Goal: Information Seeking & Learning: Learn about a topic

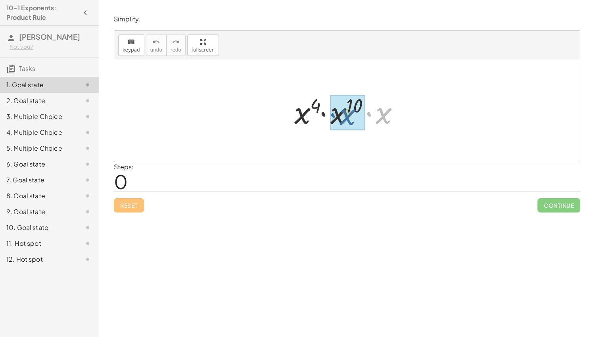
drag, startPoint x: 388, startPoint y: 114, endPoint x: 345, endPoint y: 114, distance: 43.3
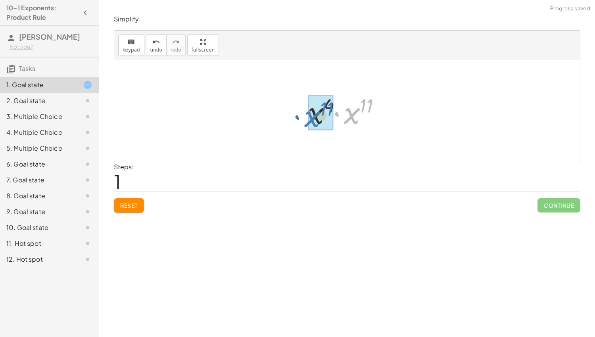
drag, startPoint x: 352, startPoint y: 116, endPoint x: 313, endPoint y: 119, distance: 38.7
drag, startPoint x: 365, startPoint y: 102, endPoint x: 342, endPoint y: 103, distance: 22.6
click at [342, 103] on div at bounding box center [349, 111] width 83 height 39
drag, startPoint x: 335, startPoint y: 105, endPoint x: 362, endPoint y: 106, distance: 27.0
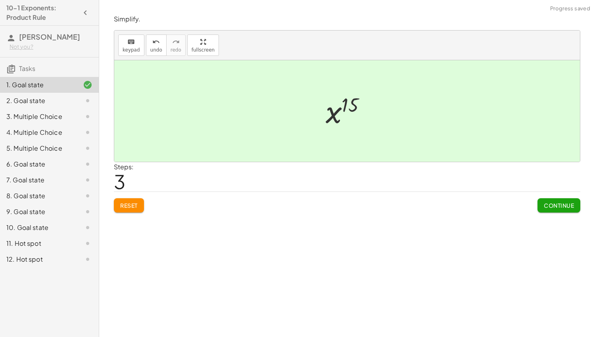
click at [550, 202] on span "Continue" at bounding box center [559, 205] width 30 height 7
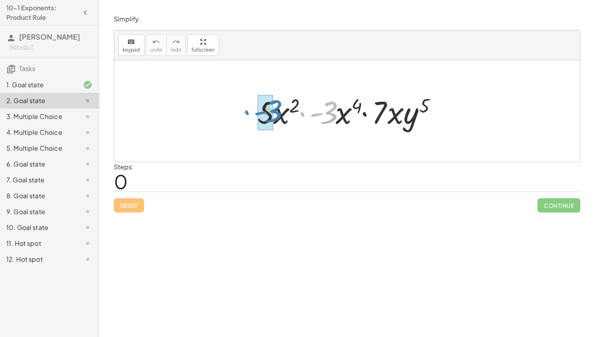
drag, startPoint x: 332, startPoint y: 118, endPoint x: 276, endPoint y: 117, distance: 56.0
click at [276, 117] on div at bounding box center [350, 111] width 193 height 41
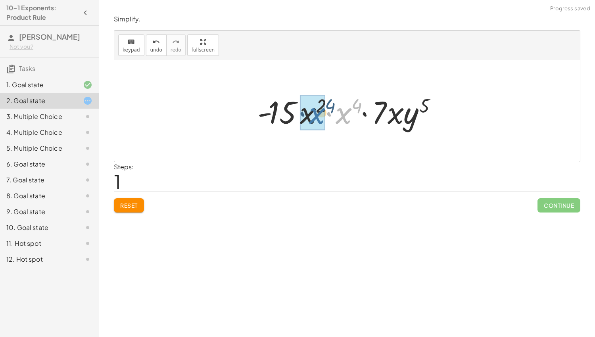
drag, startPoint x: 339, startPoint y: 119, endPoint x: 309, endPoint y: 120, distance: 30.2
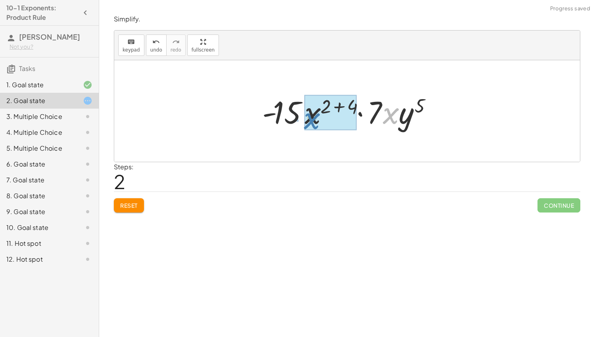
drag, startPoint x: 386, startPoint y: 117, endPoint x: 307, endPoint y: 119, distance: 79.4
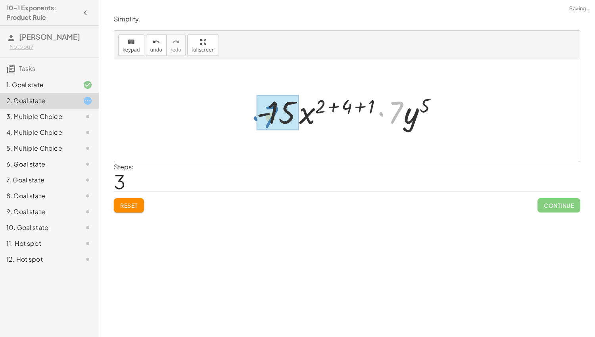
drag, startPoint x: 395, startPoint y: 113, endPoint x: 270, endPoint y: 117, distance: 125.1
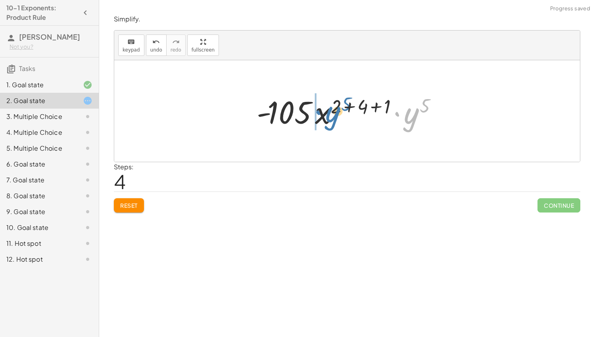
drag, startPoint x: 407, startPoint y: 119, endPoint x: 327, endPoint y: 118, distance: 80.6
click at [327, 118] on div at bounding box center [350, 111] width 195 height 41
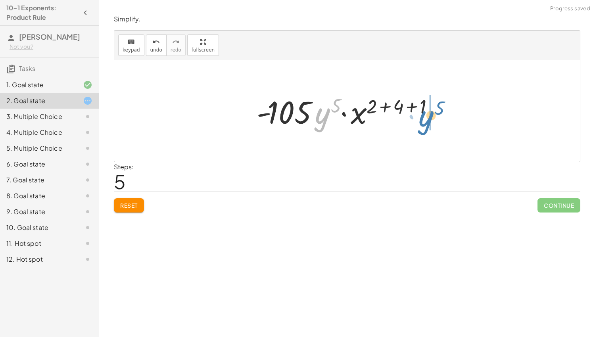
drag, startPoint x: 323, startPoint y: 118, endPoint x: 428, endPoint y: 120, distance: 105.2
click at [428, 120] on div at bounding box center [350, 111] width 195 height 41
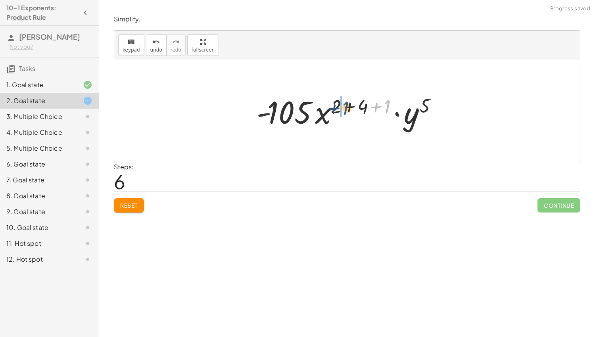
drag, startPoint x: 387, startPoint y: 104, endPoint x: 343, endPoint y: 105, distance: 44.1
click at [343, 105] on div at bounding box center [350, 111] width 195 height 41
drag, startPoint x: 384, startPoint y: 104, endPoint x: 342, endPoint y: 105, distance: 42.1
click at [342, 105] on div at bounding box center [350, 111] width 195 height 41
drag, startPoint x: 334, startPoint y: 106, endPoint x: 362, endPoint y: 106, distance: 28.6
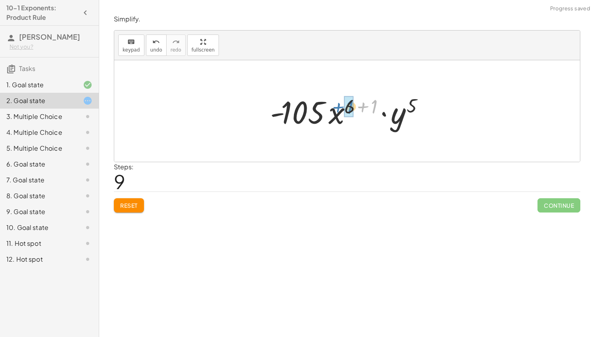
drag, startPoint x: 375, startPoint y: 106, endPoint x: 350, endPoint y: 107, distance: 24.6
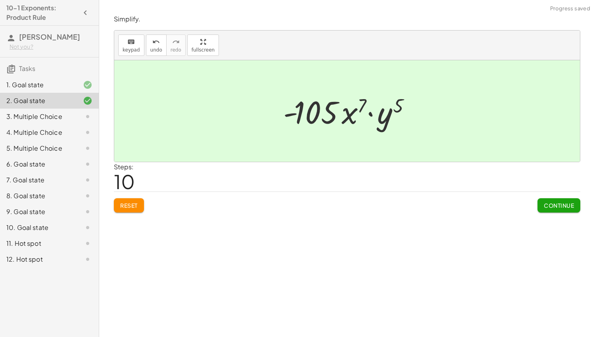
click at [546, 202] on span "Continue" at bounding box center [559, 205] width 30 height 7
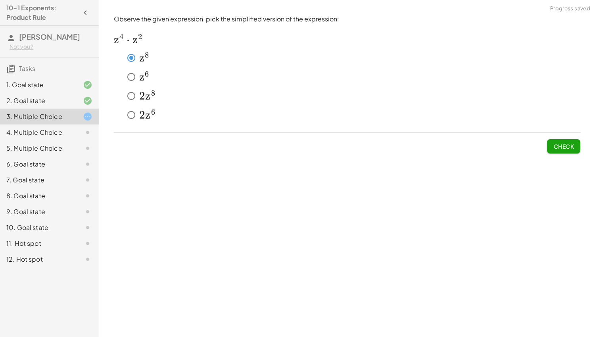
click at [578, 143] on button "Check" at bounding box center [563, 146] width 33 height 14
click at [562, 147] on span "Check" at bounding box center [564, 146] width 21 height 7
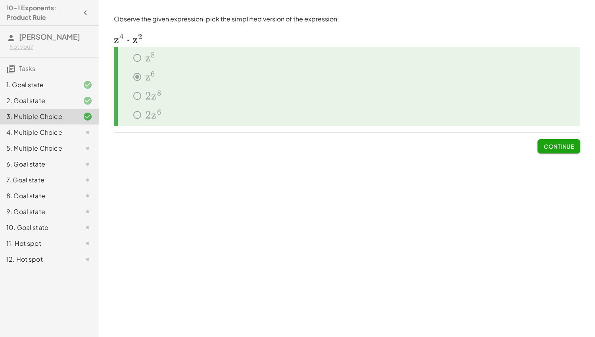
click at [549, 144] on span "Continue" at bounding box center [559, 146] width 30 height 7
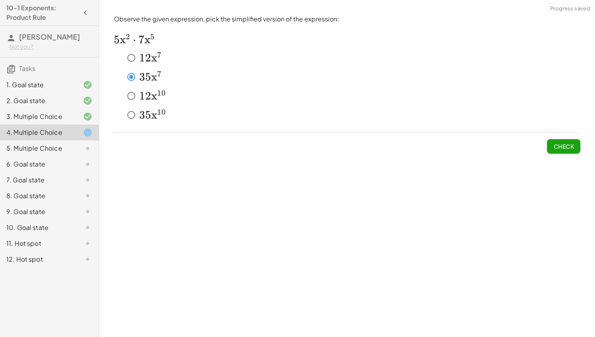
click at [574, 145] on button "Check" at bounding box center [563, 146] width 33 height 14
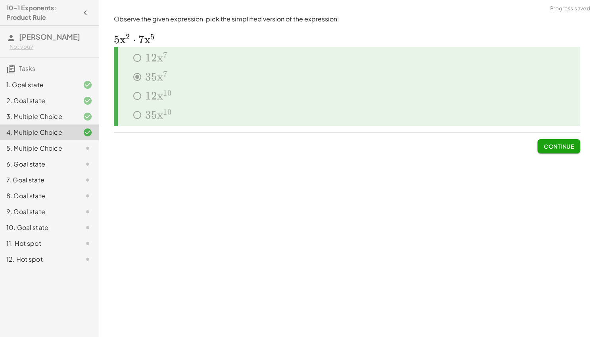
click at [564, 145] on span "Continue" at bounding box center [559, 146] width 30 height 7
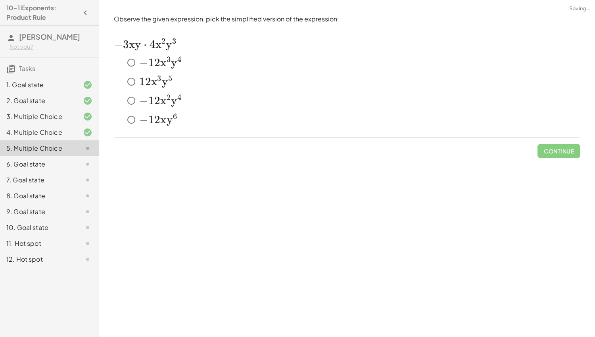
click at [149, 83] on span "2" at bounding box center [148, 81] width 6 height 13
click at [152, 96] on span "1" at bounding box center [151, 100] width 6 height 13
click at [561, 152] on span "Check" at bounding box center [564, 151] width 21 height 7
click at [549, 146] on button "Check" at bounding box center [563, 151] width 33 height 14
click at [559, 154] on span "Check" at bounding box center [564, 151] width 21 height 7
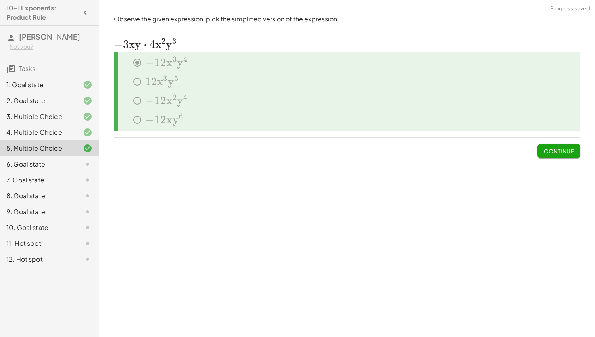
click at [549, 152] on span "Continue" at bounding box center [559, 151] width 30 height 7
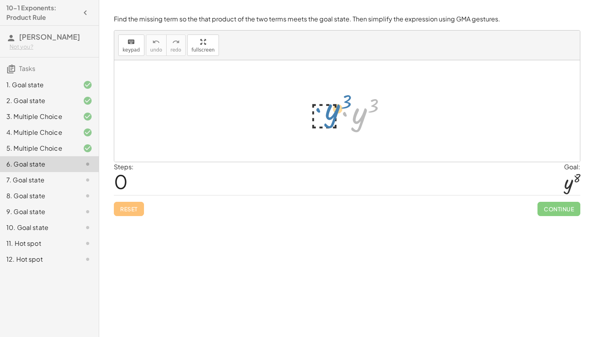
drag, startPoint x: 360, startPoint y: 123, endPoint x: 333, endPoint y: 119, distance: 27.3
click at [333, 119] on div at bounding box center [351, 111] width 90 height 41
drag, startPoint x: 371, startPoint y: 106, endPoint x: 315, endPoint y: 112, distance: 56.7
click at [315, 112] on div at bounding box center [351, 111] width 90 height 41
click at [360, 120] on div at bounding box center [351, 111] width 90 height 41
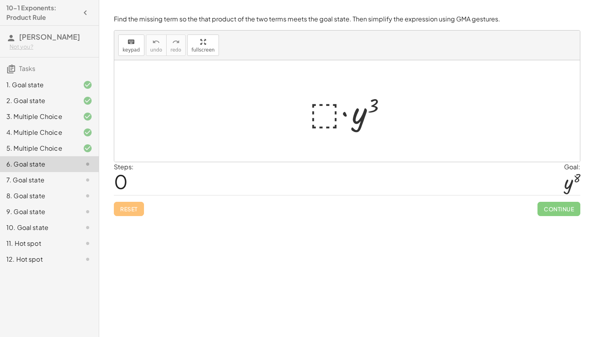
click at [328, 113] on div at bounding box center [351, 111] width 90 height 41
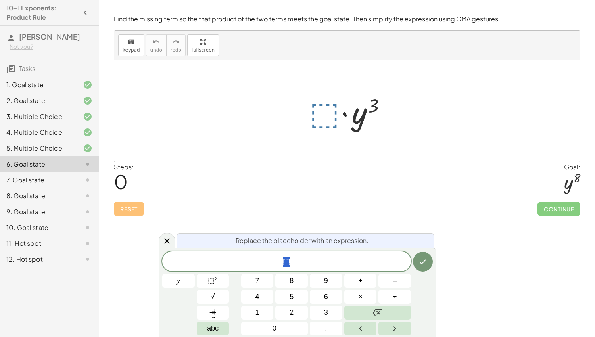
click at [328, 113] on div at bounding box center [351, 111] width 90 height 41
click at [307, 259] on span "⬚" at bounding box center [286, 262] width 249 height 11
click at [290, 277] on span "8" at bounding box center [292, 281] width 4 height 11
click at [287, 261] on span "⬚" at bounding box center [287, 263] width 8 height 10
click at [290, 262] on span "⬚" at bounding box center [289, 263] width 8 height 10
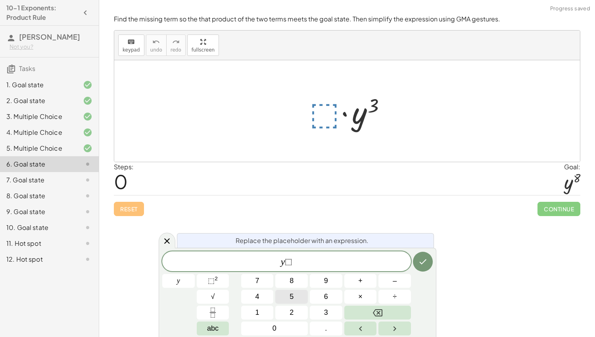
click at [288, 295] on button "5" at bounding box center [291, 297] width 33 height 14
click at [425, 266] on icon "Done" at bounding box center [423, 262] width 10 height 10
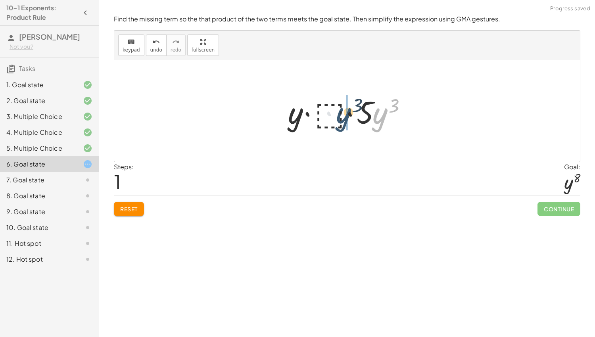
drag, startPoint x: 374, startPoint y: 118, endPoint x: 317, endPoint y: 116, distance: 57.6
click at [317, 116] on div at bounding box center [350, 111] width 132 height 41
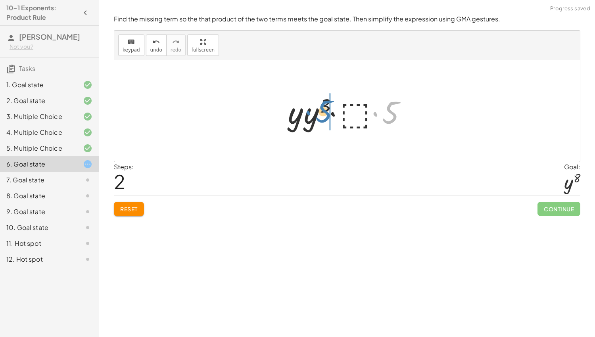
drag, startPoint x: 391, startPoint y: 115, endPoint x: 324, endPoint y: 110, distance: 67.3
click at [324, 110] on div at bounding box center [350, 111] width 132 height 41
drag, startPoint x: 327, startPoint y: 106, endPoint x: 353, endPoint y: 114, distance: 26.9
click at [353, 114] on div at bounding box center [350, 111] width 132 height 41
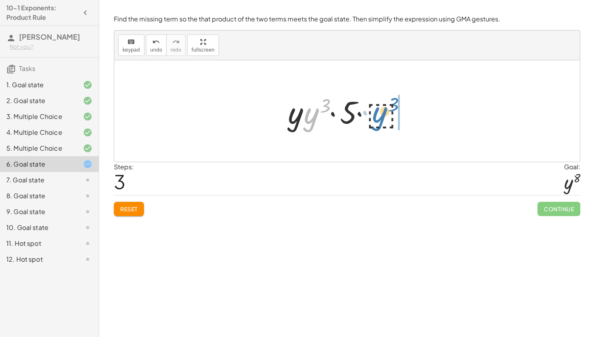
drag, startPoint x: 310, startPoint y: 123, endPoint x: 379, endPoint y: 121, distance: 68.3
click at [379, 121] on div at bounding box center [350, 111] width 132 height 41
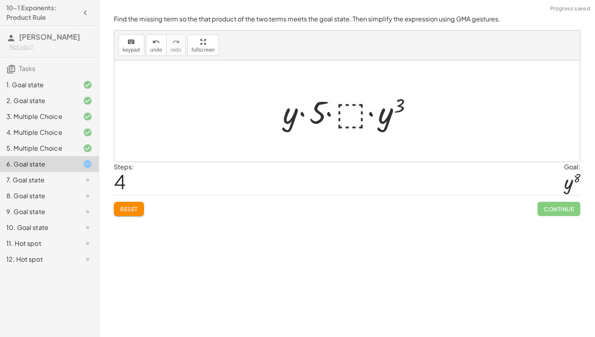
click at [345, 117] on div at bounding box center [350, 111] width 143 height 41
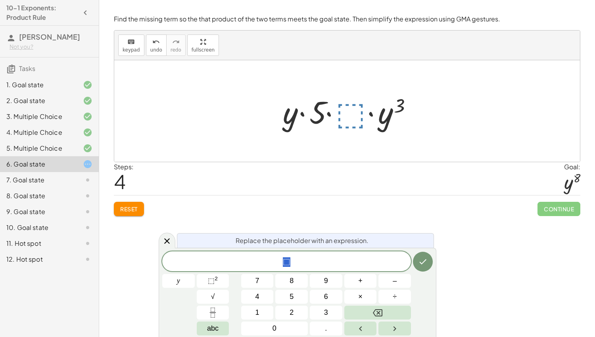
drag, startPoint x: 318, startPoint y: 114, endPoint x: 385, endPoint y: 99, distance: 68.7
click at [385, 99] on div at bounding box center [350, 111] width 143 height 41
click at [320, 116] on div at bounding box center [350, 111] width 143 height 41
click at [324, 117] on div at bounding box center [350, 111] width 143 height 41
click at [166, 240] on icon at bounding box center [167, 242] width 6 height 6
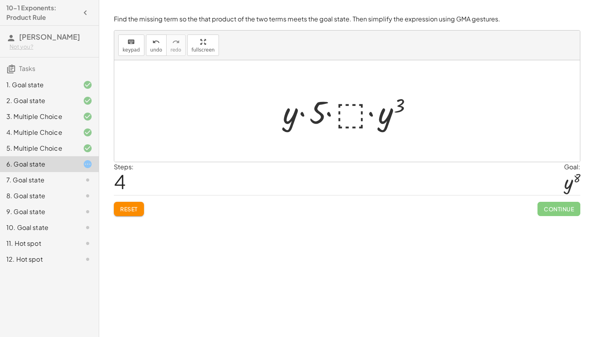
click at [320, 115] on div at bounding box center [350, 111] width 143 height 41
drag, startPoint x: 320, startPoint y: 115, endPoint x: 293, endPoint y: 119, distance: 26.9
click at [293, 119] on div at bounding box center [350, 111] width 143 height 41
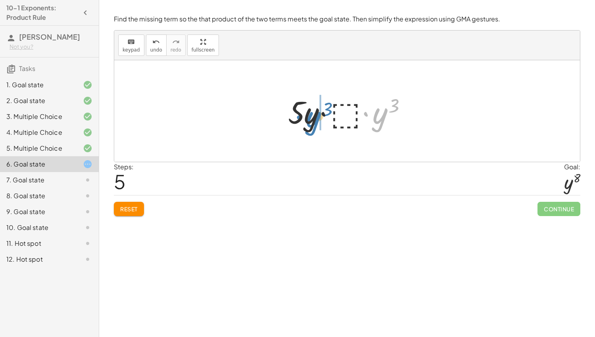
drag, startPoint x: 381, startPoint y: 118, endPoint x: 313, endPoint y: 121, distance: 67.6
click at [313, 121] on div at bounding box center [350, 111] width 132 height 41
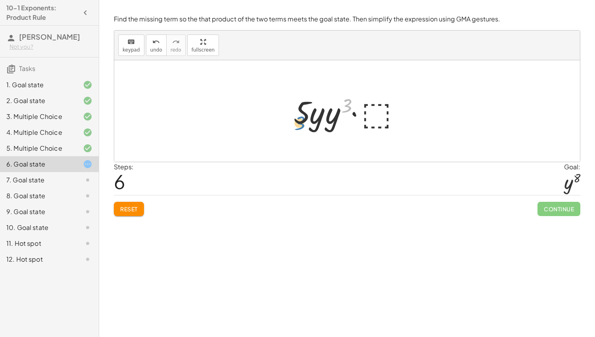
drag, startPoint x: 345, startPoint y: 105, endPoint x: 299, endPoint y: 123, distance: 50.1
click at [299, 123] on div at bounding box center [350, 111] width 121 height 41
drag, startPoint x: 305, startPoint y: 109, endPoint x: 391, endPoint y: 108, distance: 86.1
click at [391, 108] on div at bounding box center [350, 111] width 121 height 41
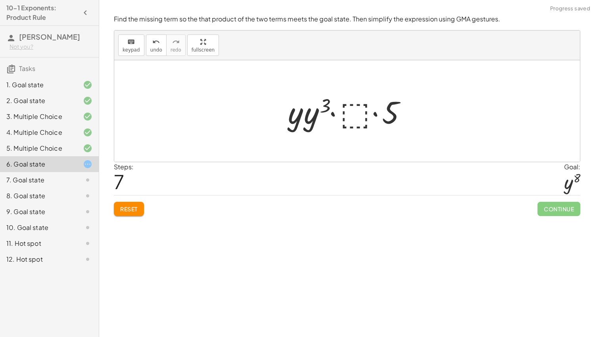
click at [403, 113] on div at bounding box center [350, 111] width 132 height 41
click at [139, 206] on button "Reset" at bounding box center [129, 209] width 30 height 14
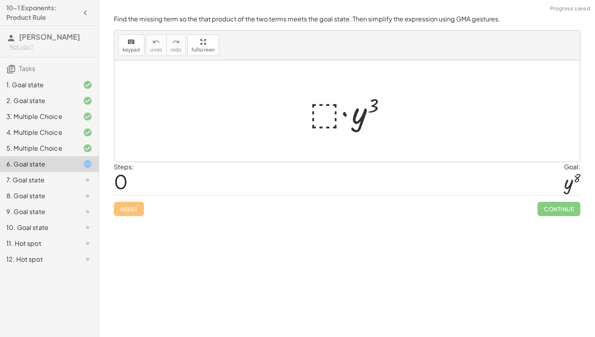
click at [320, 118] on div at bounding box center [351, 111] width 90 height 41
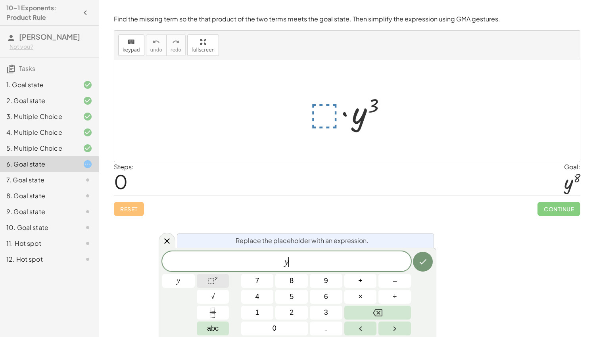
click at [207, 281] on button "⬚ 2" at bounding box center [213, 281] width 33 height 14
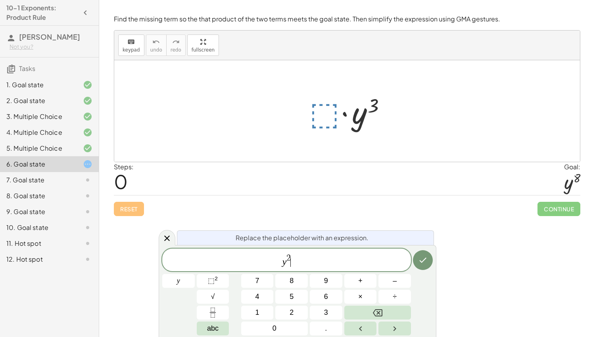
click at [292, 258] on span "y 2 ​" at bounding box center [286, 261] width 249 height 14
click at [289, 254] on span "2" at bounding box center [289, 258] width 4 height 9
click at [291, 293] on span "5" at bounding box center [292, 297] width 4 height 11
click at [422, 256] on icon "Done" at bounding box center [423, 261] width 10 height 10
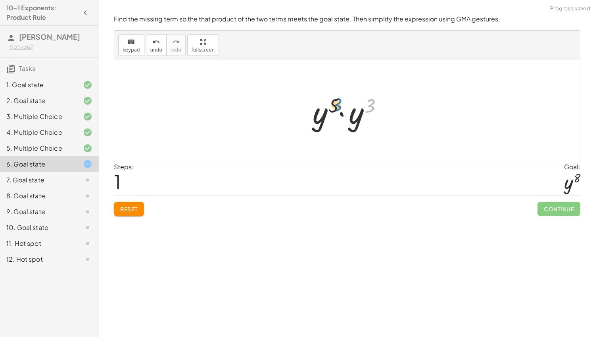
drag, startPoint x: 372, startPoint y: 105, endPoint x: 338, endPoint y: 103, distance: 33.8
click at [338, 103] on div at bounding box center [350, 111] width 83 height 41
drag, startPoint x: 333, startPoint y: 103, endPoint x: 370, endPoint y: 102, distance: 37.0
click at [370, 102] on div at bounding box center [350, 111] width 83 height 41
drag, startPoint x: 373, startPoint y: 106, endPoint x: 338, endPoint y: 104, distance: 34.6
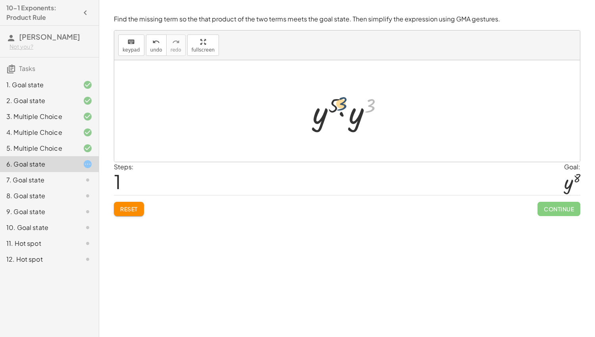
click at [338, 104] on div at bounding box center [350, 111] width 83 height 41
drag, startPoint x: 354, startPoint y: 119, endPoint x: 321, endPoint y: 121, distance: 33.8
drag, startPoint x: 366, startPoint y: 109, endPoint x: 343, endPoint y: 106, distance: 23.6
click at [343, 106] on div at bounding box center [350, 111] width 74 height 39
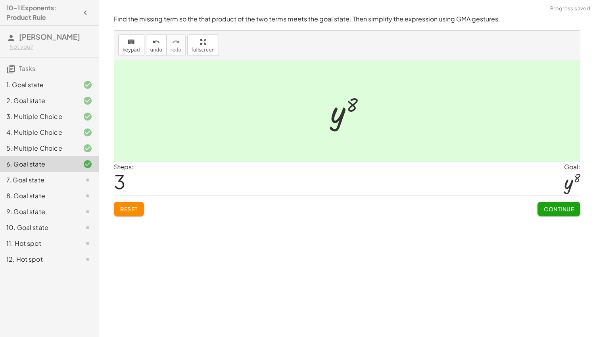
click at [543, 207] on button "Continue" at bounding box center [559, 209] width 43 height 14
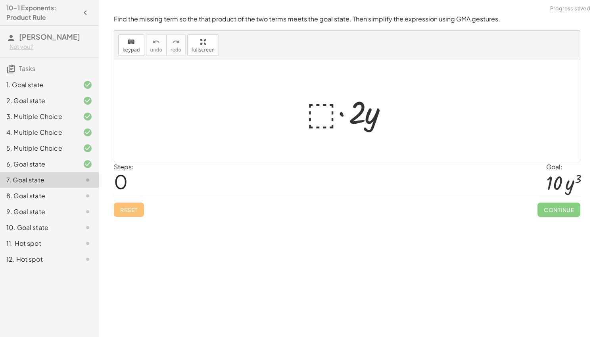
click at [318, 122] on div at bounding box center [350, 111] width 96 height 41
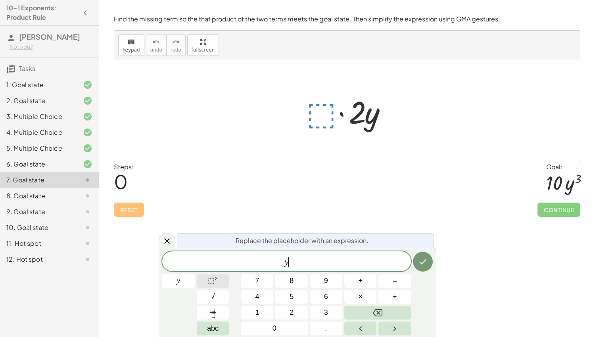
click at [225, 275] on button "⬚ 2" at bounding box center [213, 281] width 33 height 14
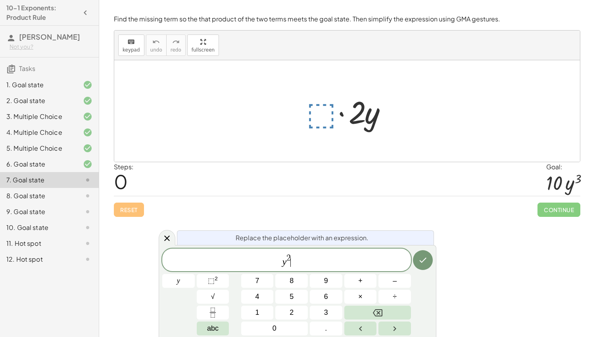
click at [293, 256] on span "y 2 ​" at bounding box center [286, 261] width 249 height 14
click at [290, 258] on span "2" at bounding box center [289, 258] width 4 height 9
click at [421, 260] on icon "Done" at bounding box center [423, 261] width 10 height 10
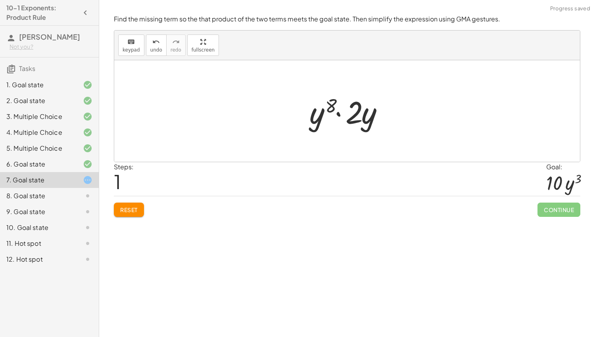
click at [333, 106] on div at bounding box center [351, 111] width 90 height 41
drag, startPoint x: 368, startPoint y: 120, endPoint x: 318, endPoint y: 121, distance: 49.2
click at [341, 105] on div at bounding box center [351, 111] width 74 height 41
drag, startPoint x: 364, startPoint y: 115, endPoint x: 341, endPoint y: 104, distance: 25.4
click at [341, 104] on div at bounding box center [351, 111] width 74 height 41
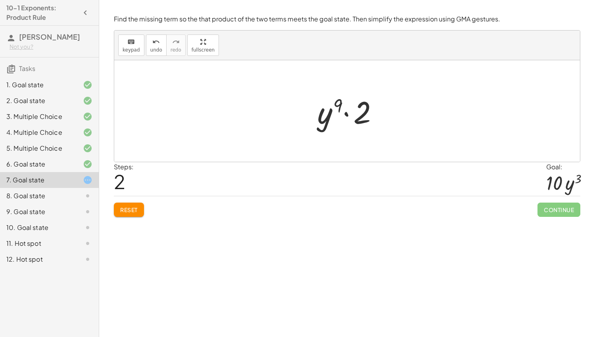
click at [143, 206] on button "Reset" at bounding box center [129, 210] width 30 height 14
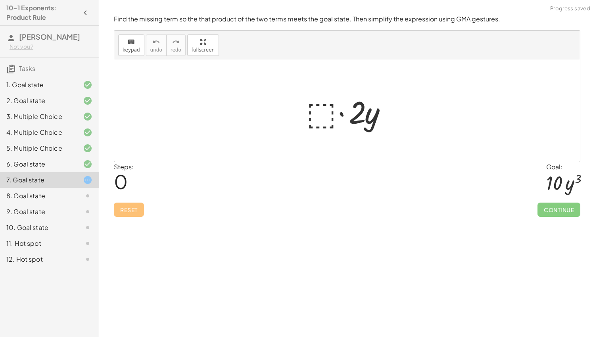
click at [315, 121] on div at bounding box center [350, 111] width 96 height 41
drag, startPoint x: 356, startPoint y: 121, endPoint x: 312, endPoint y: 119, distance: 43.7
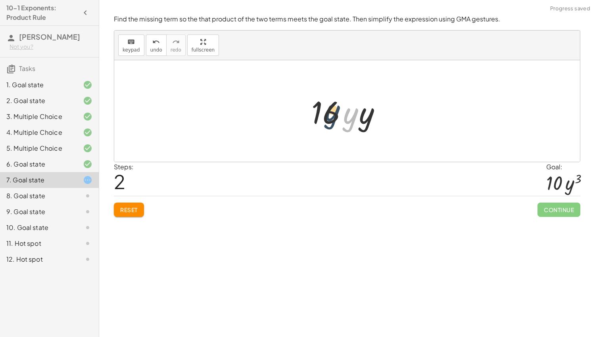
drag, startPoint x: 348, startPoint y: 124, endPoint x: 327, endPoint y: 121, distance: 21.2
click at [327, 121] on div at bounding box center [350, 111] width 85 height 41
click at [118, 214] on button "Reset" at bounding box center [129, 210] width 30 height 14
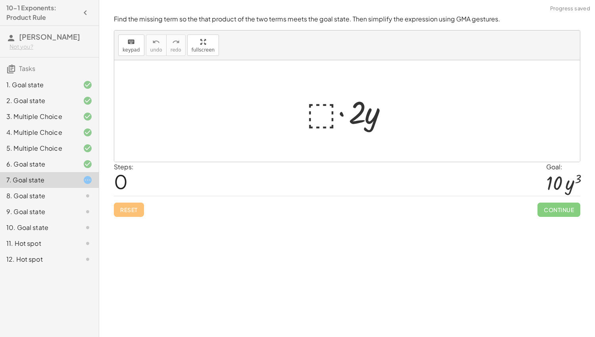
click at [314, 114] on div at bounding box center [350, 111] width 96 height 41
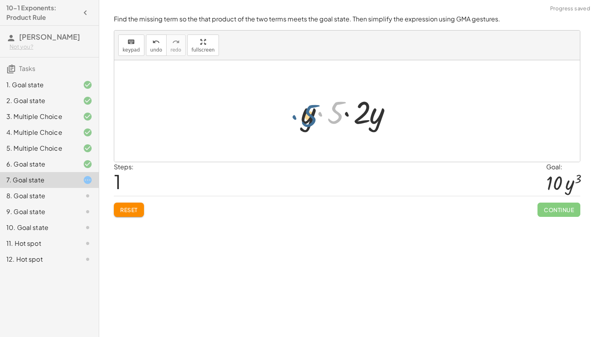
drag, startPoint x: 338, startPoint y: 115, endPoint x: 312, endPoint y: 118, distance: 26.8
click at [312, 118] on div at bounding box center [350, 111] width 106 height 41
drag, startPoint x: 356, startPoint y: 115, endPoint x: 322, endPoint y: 113, distance: 34.6
click at [322, 113] on div at bounding box center [350, 111] width 96 height 41
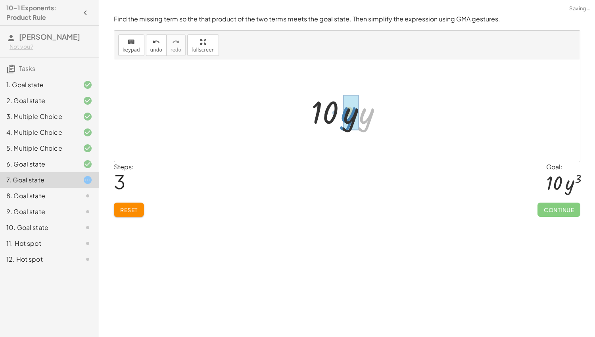
drag, startPoint x: 364, startPoint y: 120, endPoint x: 347, endPoint y: 119, distance: 17.5
drag, startPoint x: 350, startPoint y: 121, endPoint x: 324, endPoint y: 119, distance: 25.8
click at [324, 119] on div at bounding box center [350, 111] width 79 height 41
click at [135, 212] on span "Reset" at bounding box center [128, 209] width 17 height 7
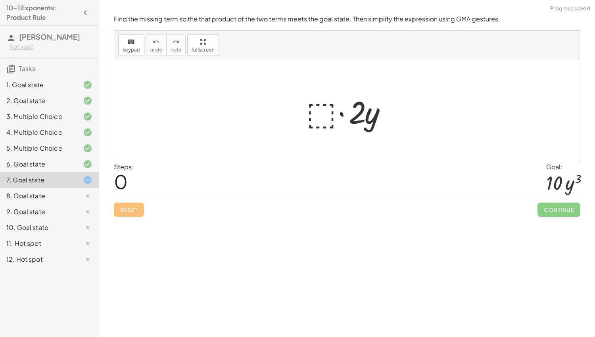
click at [329, 101] on div at bounding box center [350, 111] width 96 height 41
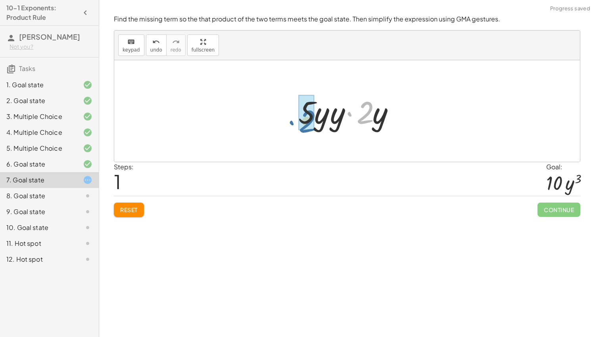
drag, startPoint x: 366, startPoint y: 106, endPoint x: 308, endPoint y: 114, distance: 58.8
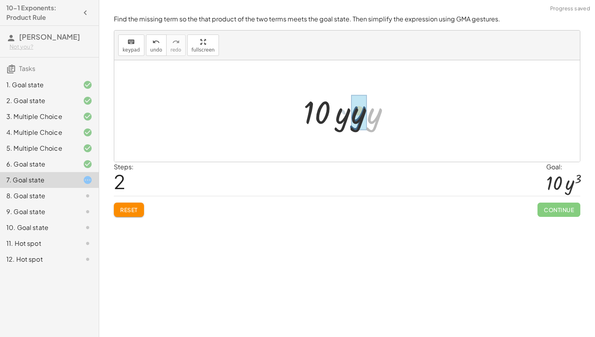
drag, startPoint x: 374, startPoint y: 119, endPoint x: 357, endPoint y: 117, distance: 16.8
drag, startPoint x: 347, startPoint y: 117, endPoint x: 360, endPoint y: 119, distance: 14.1
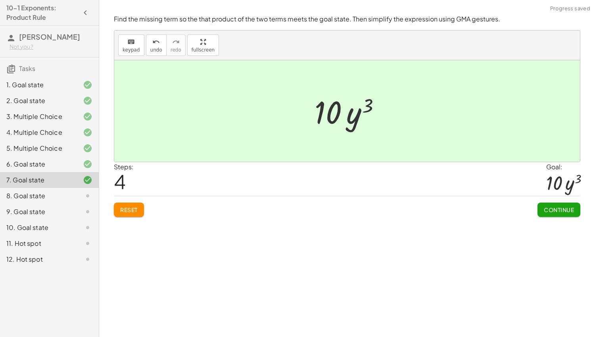
click at [545, 208] on span "Continue" at bounding box center [559, 209] width 30 height 7
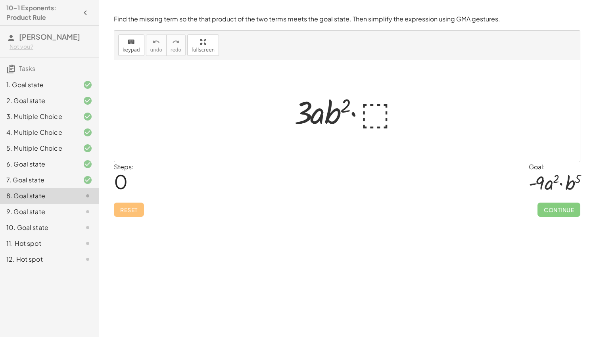
click at [370, 112] on div at bounding box center [350, 111] width 119 height 41
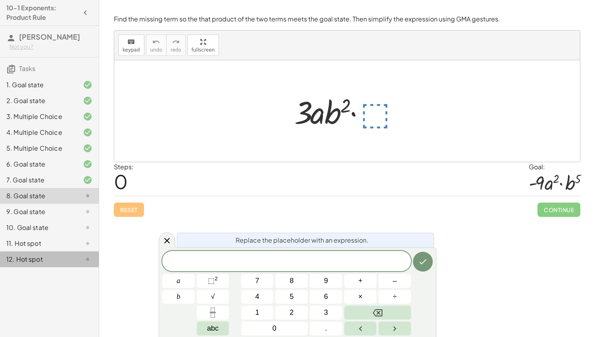
click at [50, 256] on div "12. Hot spot" at bounding box center [38, 260] width 64 height 10
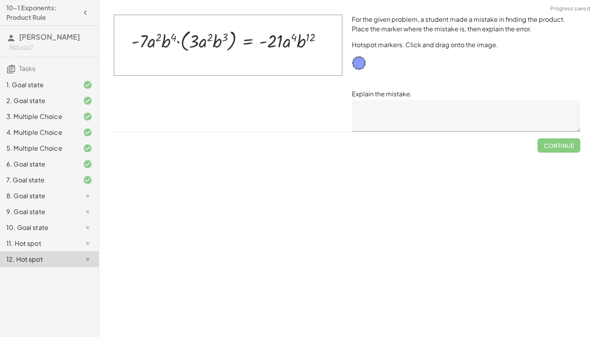
click at [52, 241] on div "11. Hot spot" at bounding box center [38, 244] width 64 height 10
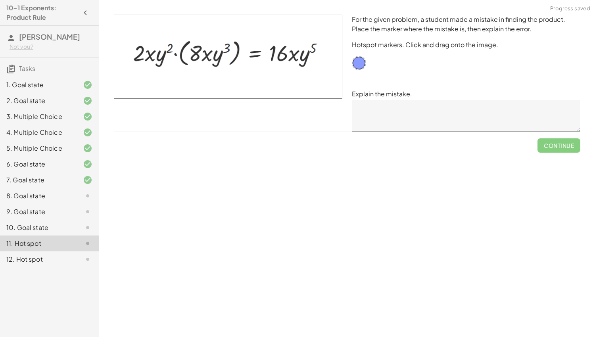
click at [45, 252] on div "10. Goal state" at bounding box center [49, 260] width 99 height 16
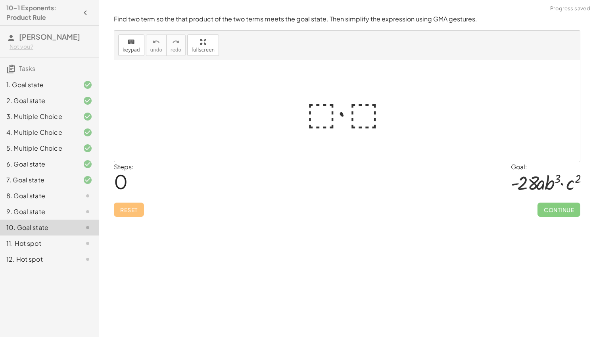
click at [80, 213] on div at bounding box center [81, 212] width 22 height 10
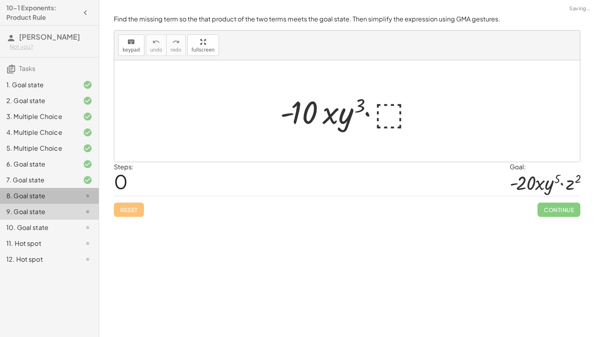
click at [72, 195] on div at bounding box center [81, 196] width 22 height 10
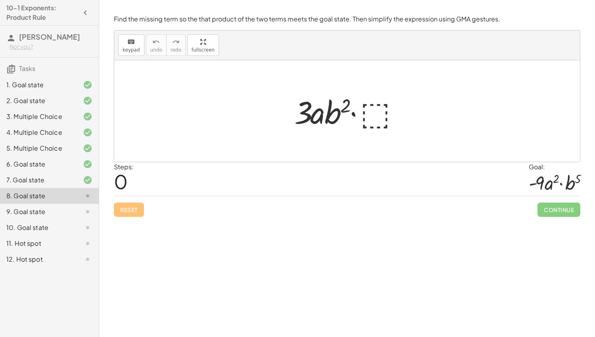
click at [368, 114] on div at bounding box center [350, 111] width 119 height 41
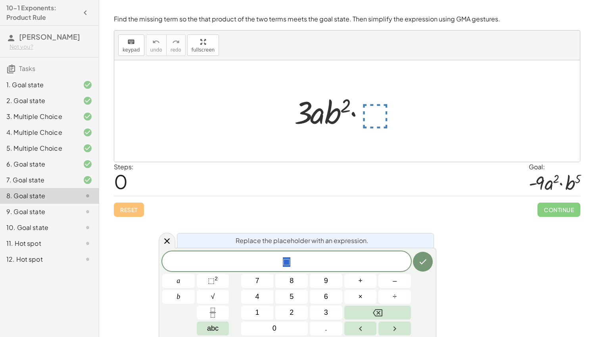
click at [21, 208] on div "9. Goal state" at bounding box center [38, 212] width 64 height 10
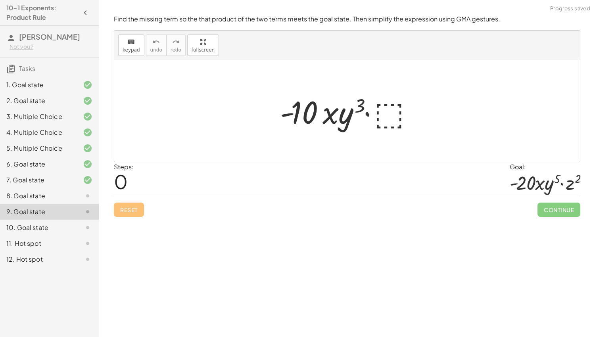
click at [29, 223] on div "10. Goal state" at bounding box center [38, 228] width 64 height 10
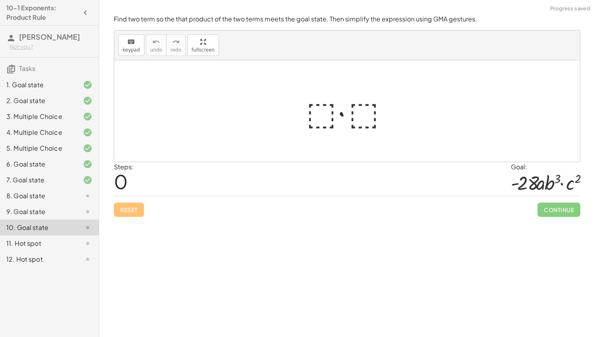
click at [32, 239] on div "11. Hot spot" at bounding box center [38, 244] width 64 height 10
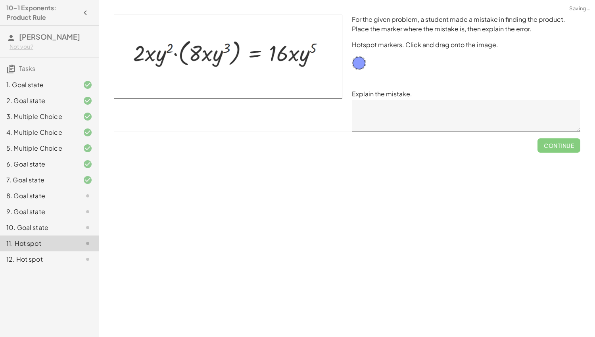
click at [29, 228] on div "10. Goal state" at bounding box center [38, 228] width 64 height 10
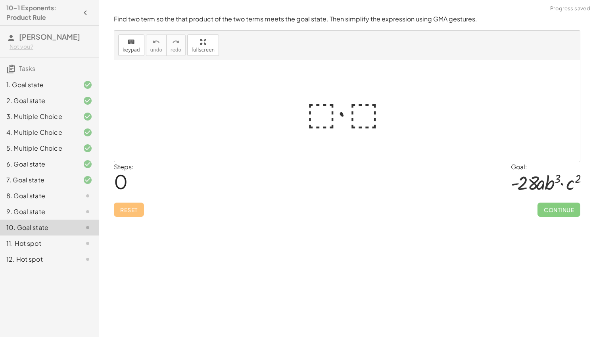
click at [43, 241] on div "11. Hot spot" at bounding box center [38, 244] width 64 height 10
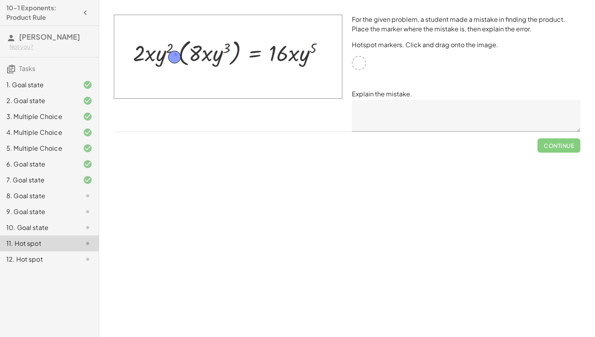
drag, startPoint x: 356, startPoint y: 62, endPoint x: 172, endPoint y: 54, distance: 184.7
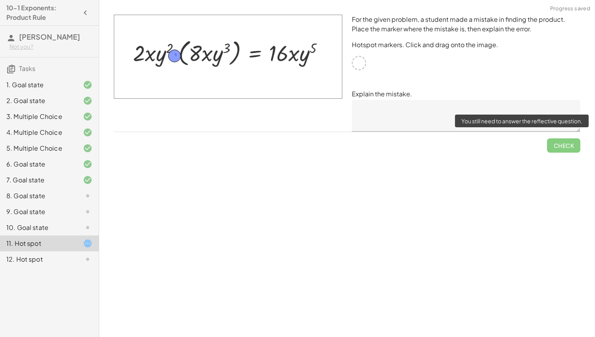
click at [570, 145] on span "Check" at bounding box center [563, 142] width 33 height 21
click at [22, 264] on div "12. Hot spot" at bounding box center [49, 260] width 99 height 16
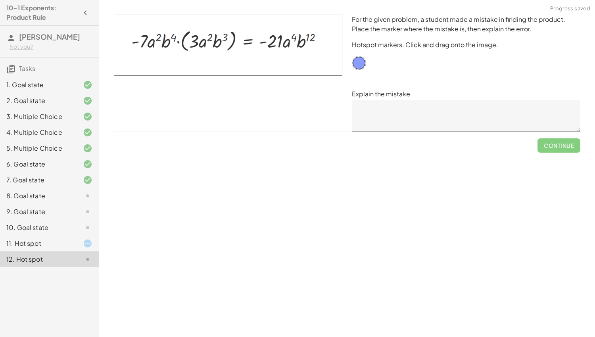
click at [27, 192] on div "8. Goal state" at bounding box center [38, 196] width 64 height 10
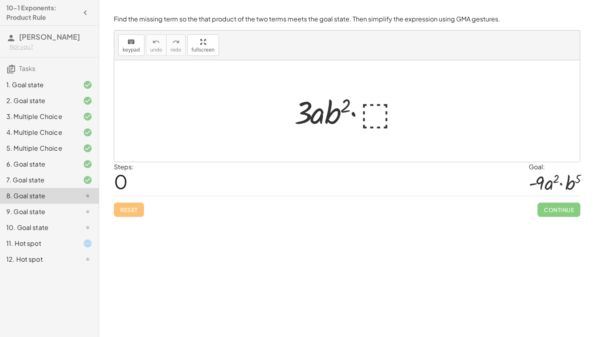
click at [52, 247] on div "11. Hot spot" at bounding box center [38, 244] width 64 height 10
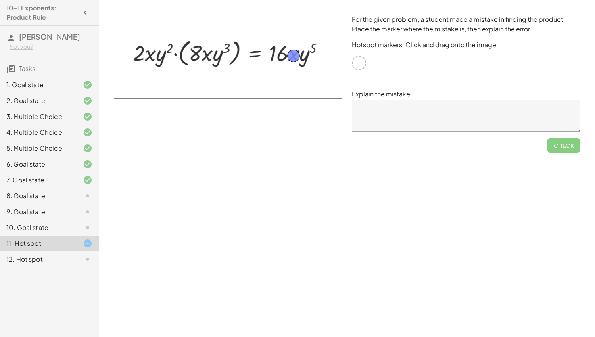
drag, startPoint x: 175, startPoint y: 57, endPoint x: 295, endPoint y: 57, distance: 119.1
click at [73, 258] on div at bounding box center [81, 260] width 22 height 10
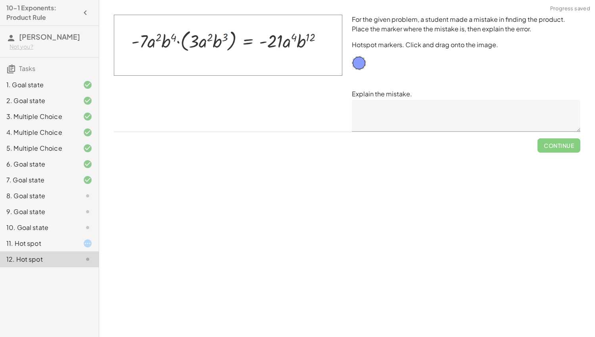
click at [52, 245] on div "11. Hot spot" at bounding box center [38, 244] width 64 height 10
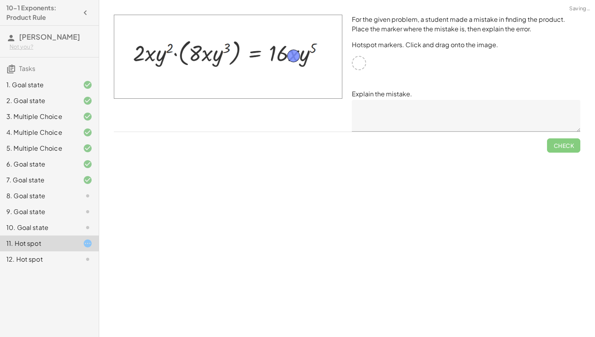
click at [389, 104] on textarea at bounding box center [466, 116] width 229 height 32
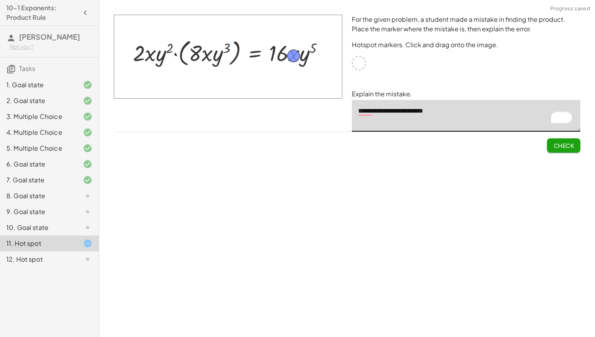
click at [573, 141] on button "Check" at bounding box center [563, 146] width 33 height 14
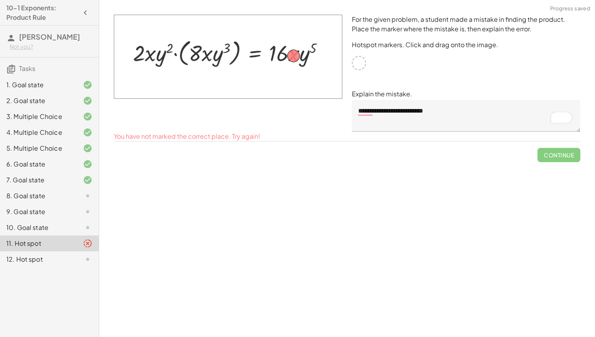
click at [473, 115] on textarea "**********" at bounding box center [466, 116] width 229 height 32
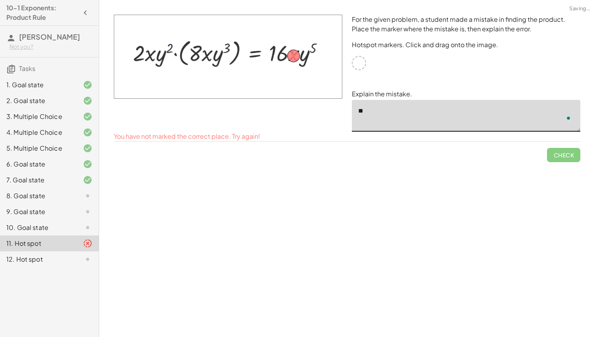
type textarea "*"
drag, startPoint x: 298, startPoint y: 52, endPoint x: 362, endPoint y: 62, distance: 65.0
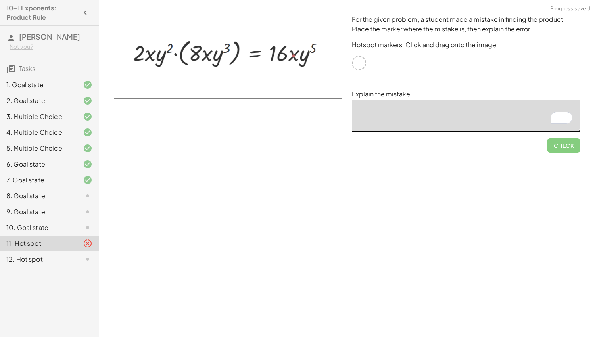
click at [47, 196] on div "8. Goal state" at bounding box center [38, 196] width 64 height 10
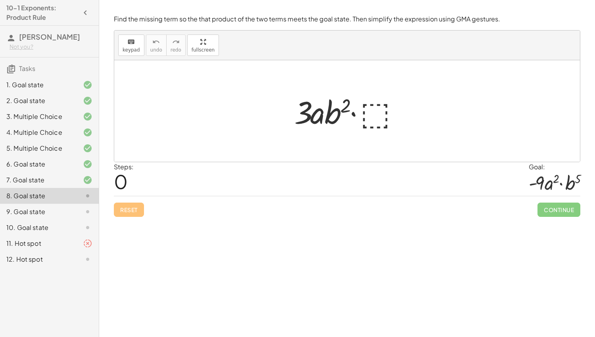
click at [378, 124] on div at bounding box center [350, 111] width 119 height 41
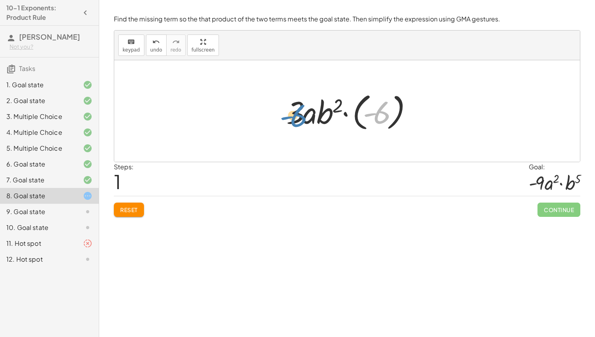
drag, startPoint x: 381, startPoint y: 121, endPoint x: 296, endPoint y: 122, distance: 85.4
click at [296, 122] on div at bounding box center [350, 111] width 135 height 44
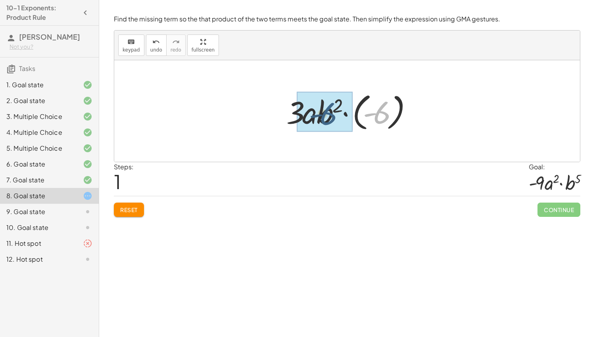
drag, startPoint x: 378, startPoint y: 111, endPoint x: 311, endPoint y: 111, distance: 67.5
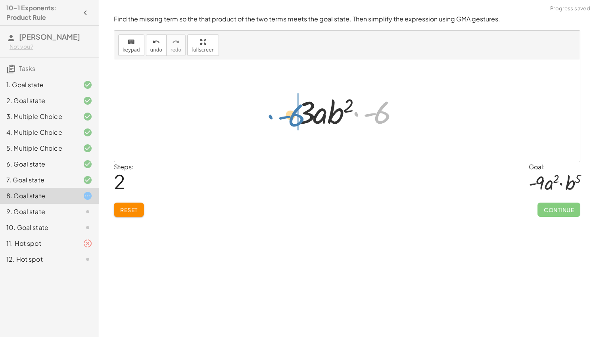
drag, startPoint x: 385, startPoint y: 112, endPoint x: 302, endPoint y: 112, distance: 83.8
click at [302, 112] on div at bounding box center [350, 111] width 114 height 41
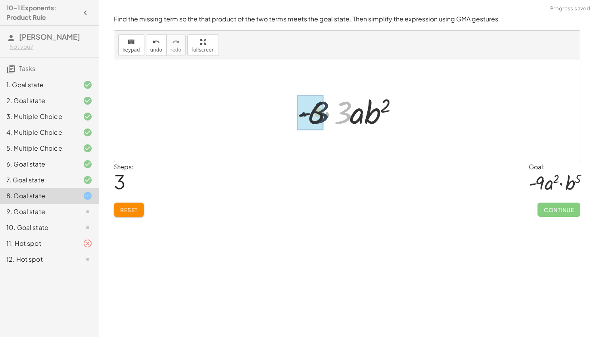
drag, startPoint x: 349, startPoint y: 118, endPoint x: 322, endPoint y: 119, distance: 27.4
click at [130, 207] on span "Reset" at bounding box center [128, 209] width 17 height 7
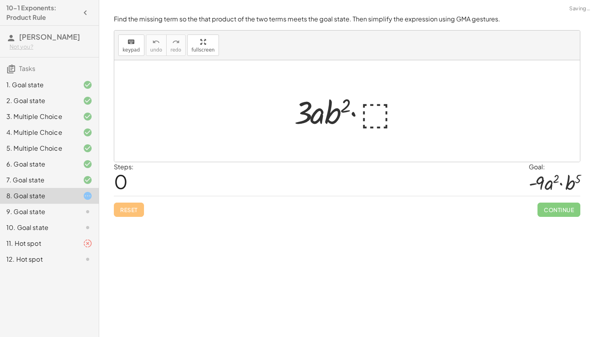
click at [377, 114] on div at bounding box center [350, 111] width 119 height 41
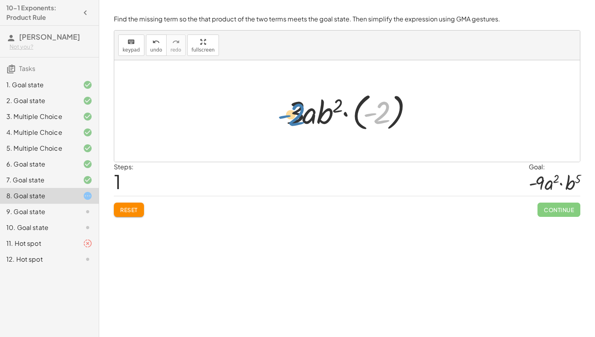
drag, startPoint x: 383, startPoint y: 110, endPoint x: 298, endPoint y: 111, distance: 85.0
click at [298, 111] on div at bounding box center [350, 111] width 135 height 44
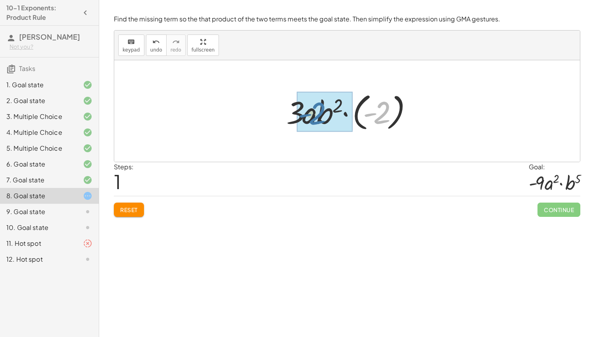
drag, startPoint x: 387, startPoint y: 114, endPoint x: 320, endPoint y: 114, distance: 67.5
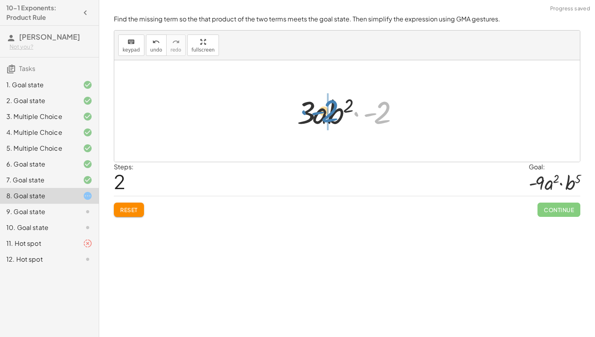
drag, startPoint x: 376, startPoint y: 113, endPoint x: 322, endPoint y: 112, distance: 53.6
click at [322, 112] on div at bounding box center [350, 111] width 114 height 41
drag, startPoint x: 358, startPoint y: 111, endPoint x: 307, endPoint y: 112, distance: 50.8
click at [137, 211] on span "Reset" at bounding box center [128, 209] width 17 height 7
click at [372, 115] on div at bounding box center [350, 111] width 119 height 41
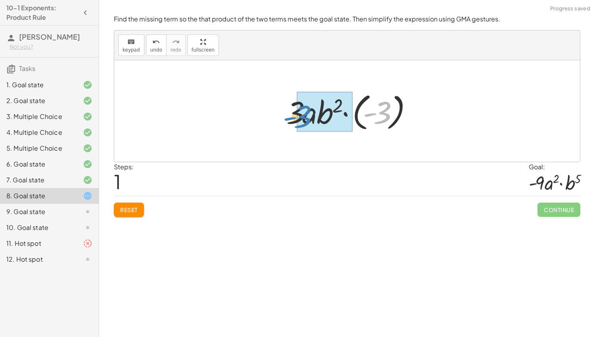
drag, startPoint x: 381, startPoint y: 114, endPoint x: 301, endPoint y: 117, distance: 80.2
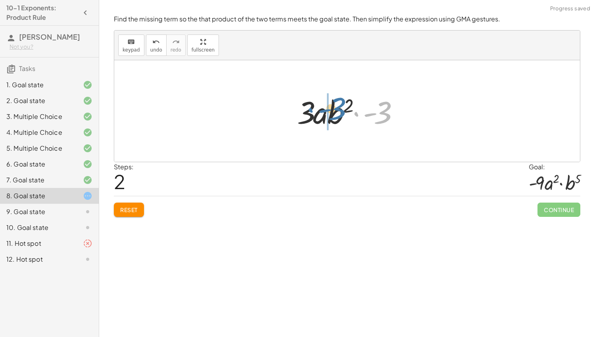
drag, startPoint x: 378, startPoint y: 117, endPoint x: 329, endPoint y: 112, distance: 49.0
click at [329, 112] on div at bounding box center [350, 111] width 114 height 41
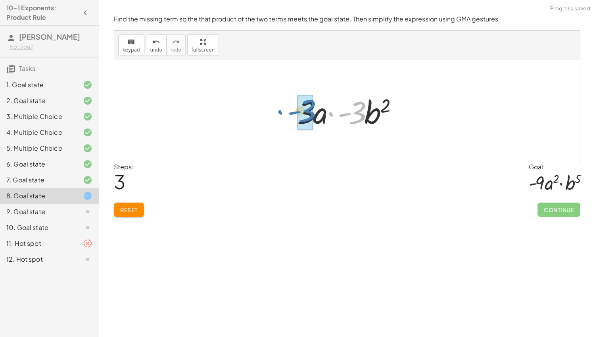
drag, startPoint x: 358, startPoint y: 114, endPoint x: 306, endPoint y: 112, distance: 52.1
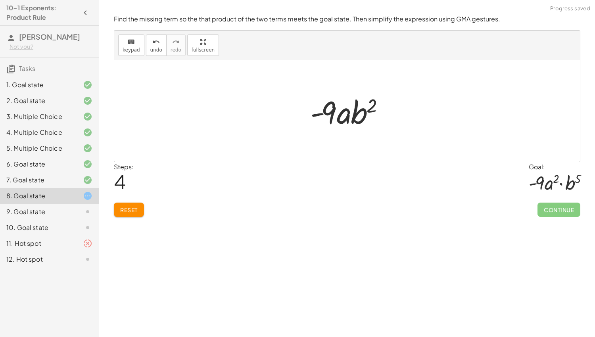
click at [350, 117] on div at bounding box center [350, 111] width 88 height 41
click at [367, 118] on div at bounding box center [350, 111] width 88 height 41
drag, startPoint x: 328, startPoint y: 114, endPoint x: 385, endPoint y: 113, distance: 57.2
click at [385, 113] on div at bounding box center [350, 111] width 88 height 41
click at [374, 116] on div at bounding box center [350, 111] width 98 height 41
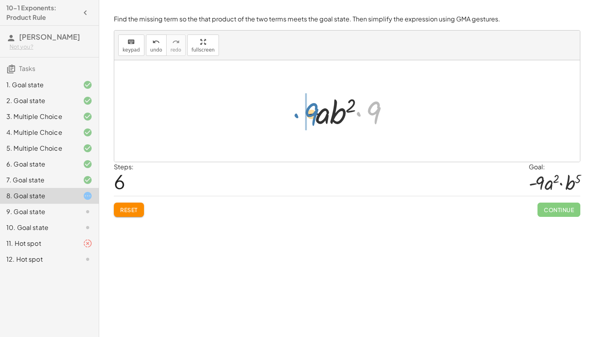
drag, startPoint x: 378, startPoint y: 114, endPoint x: 314, endPoint y: 115, distance: 63.9
click at [314, 115] on div at bounding box center [350, 111] width 98 height 41
drag, startPoint x: 346, startPoint y: 119, endPoint x: 317, endPoint y: 116, distance: 29.2
click at [317, 116] on div at bounding box center [350, 111] width 98 height 41
click at [114, 213] on button "Reset" at bounding box center [129, 210] width 30 height 14
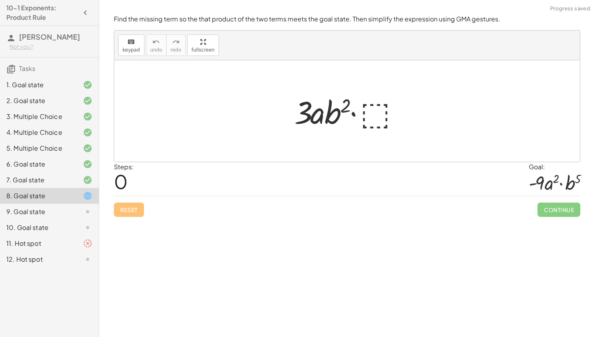
click at [374, 116] on div at bounding box center [350, 111] width 119 height 41
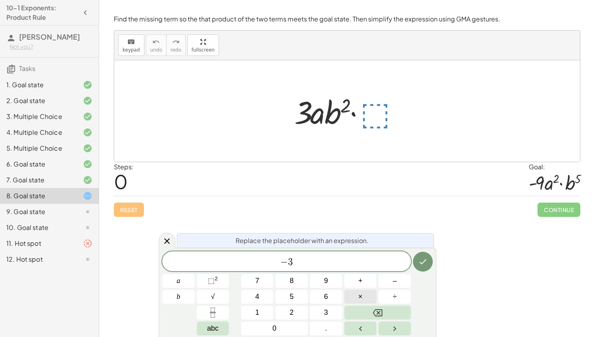
click at [354, 295] on button "×" at bounding box center [361, 297] width 33 height 14
click at [210, 281] on span "⬚" at bounding box center [211, 281] width 7 height 8
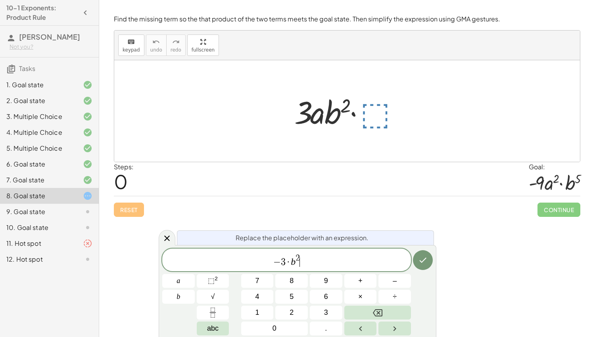
click at [301, 256] on span "− 3 · b 2 ​" at bounding box center [286, 261] width 249 height 14
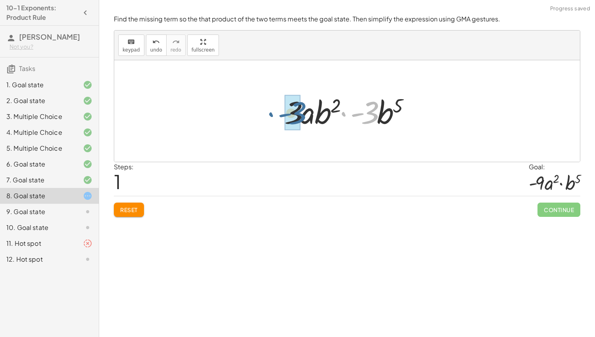
drag, startPoint x: 370, startPoint y: 121, endPoint x: 294, endPoint y: 121, distance: 75.4
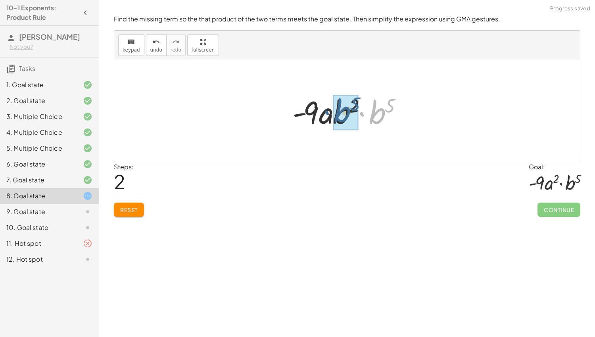
drag, startPoint x: 376, startPoint y: 117, endPoint x: 340, endPoint y: 116, distance: 35.8
click at [335, 118] on div at bounding box center [350, 111] width 114 height 41
drag, startPoint x: 386, startPoint y: 109, endPoint x: 364, endPoint y: 108, distance: 22.6
click at [364, 108] on div at bounding box center [350, 111] width 114 height 41
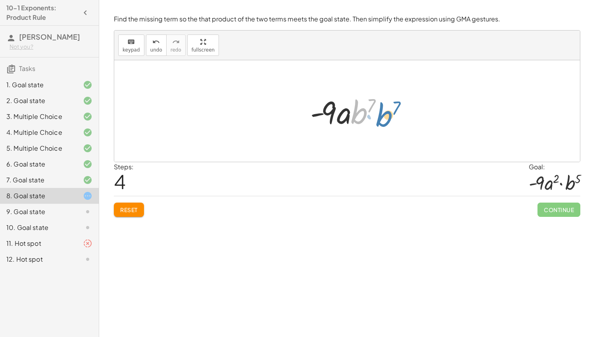
drag, startPoint x: 352, startPoint y: 115, endPoint x: 376, endPoint y: 118, distance: 23.5
click at [376, 118] on div at bounding box center [350, 111] width 88 height 41
drag, startPoint x: 357, startPoint y: 115, endPoint x: 387, endPoint y: 117, distance: 29.8
click at [387, 117] on div at bounding box center [350, 111] width 88 height 41
drag, startPoint x: 371, startPoint y: 104, endPoint x: 342, endPoint y: 103, distance: 29.0
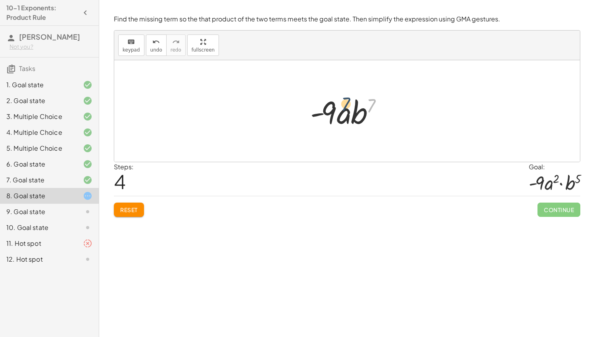
click at [342, 103] on div at bounding box center [350, 111] width 88 height 41
click at [154, 40] on icon "undo" at bounding box center [156, 42] width 8 height 10
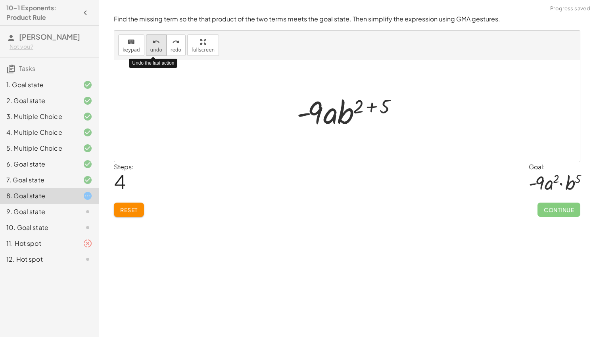
click at [154, 40] on icon "undo" at bounding box center [156, 42] width 8 height 10
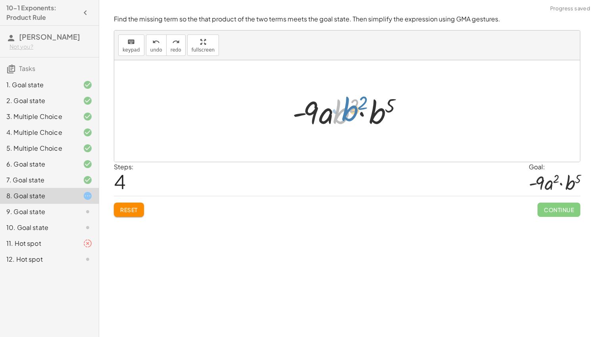
drag, startPoint x: 344, startPoint y: 115, endPoint x: 351, endPoint y: 112, distance: 7.3
click at [351, 112] on div at bounding box center [351, 111] width 124 height 41
drag, startPoint x: 326, startPoint y: 114, endPoint x: 344, endPoint y: 113, distance: 17.9
click at [344, 113] on div at bounding box center [351, 111] width 124 height 41
drag, startPoint x: 326, startPoint y: 115, endPoint x: 310, endPoint y: 110, distance: 17.1
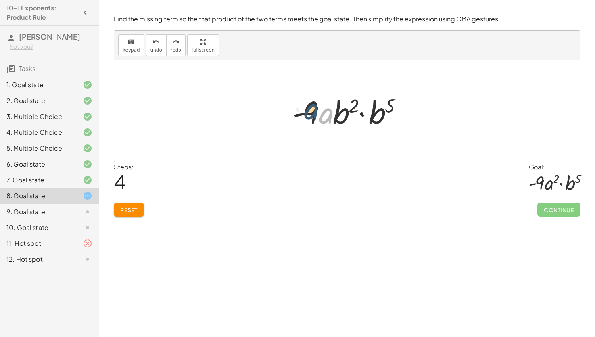
click at [310, 110] on div at bounding box center [351, 111] width 124 height 41
drag, startPoint x: 324, startPoint y: 119, endPoint x: 383, endPoint y: 118, distance: 59.2
click at [383, 118] on div at bounding box center [351, 111] width 124 height 41
click at [383, 118] on div at bounding box center [350, 111] width 134 height 41
drag, startPoint x: 390, startPoint y: 119, endPoint x: 315, endPoint y: 115, distance: 75.1
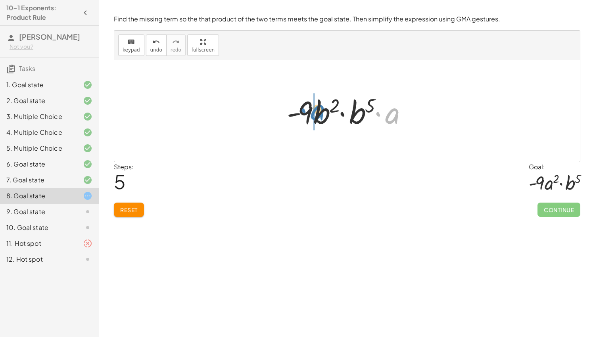
click at [315, 115] on div at bounding box center [350, 111] width 134 height 41
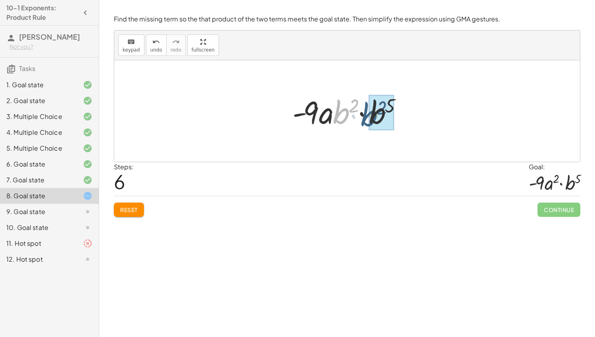
drag, startPoint x: 343, startPoint y: 115, endPoint x: 376, endPoint y: 116, distance: 33.0
click at [138, 204] on button "Reset" at bounding box center [129, 210] width 30 height 14
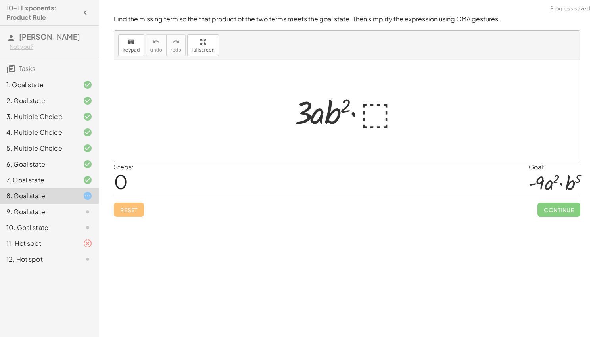
click at [378, 118] on div at bounding box center [350, 111] width 119 height 41
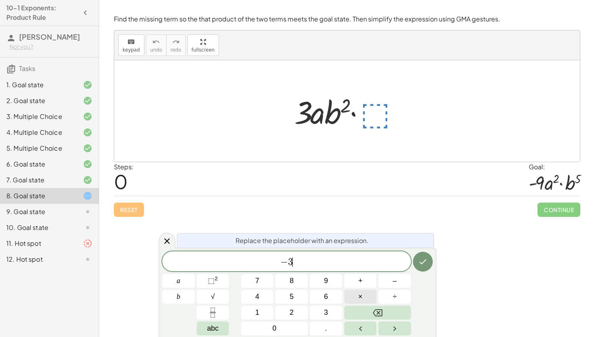
click at [359, 293] on span "×" at bounding box center [360, 297] width 4 height 11
click at [426, 265] on icon "Done" at bounding box center [423, 262] width 10 height 10
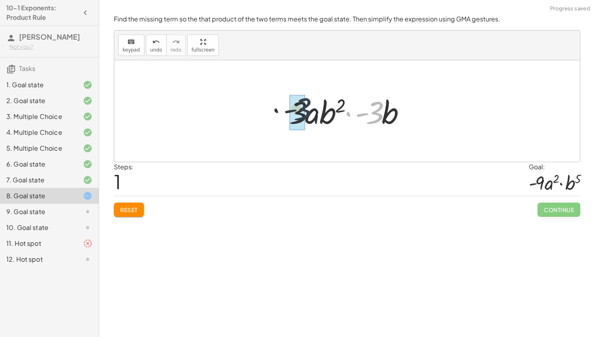
drag, startPoint x: 370, startPoint y: 110, endPoint x: 283, endPoint y: 109, distance: 87.3
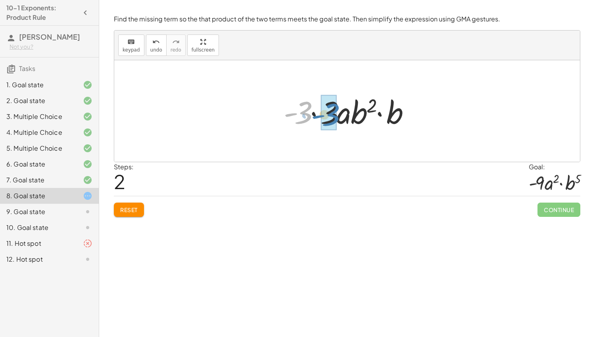
drag, startPoint x: 298, startPoint y: 111, endPoint x: 326, endPoint y: 112, distance: 27.8
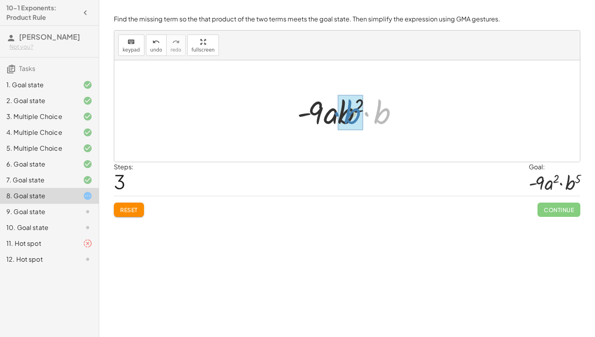
drag, startPoint x: 377, startPoint y: 116, endPoint x: 347, endPoint y: 116, distance: 30.2
drag, startPoint x: 347, startPoint y: 109, endPoint x: 362, endPoint y: 110, distance: 15.1
click at [362, 110] on div at bounding box center [350, 111] width 88 height 41
click at [119, 212] on button "Reset" at bounding box center [129, 210] width 30 height 14
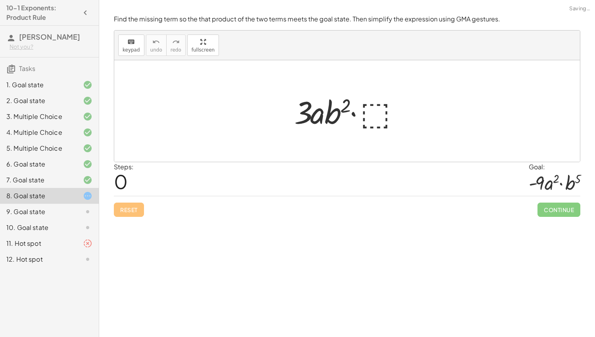
click at [122, 215] on div "Reset Continue" at bounding box center [347, 206] width 467 height 21
click at [371, 119] on div at bounding box center [350, 111] width 119 height 41
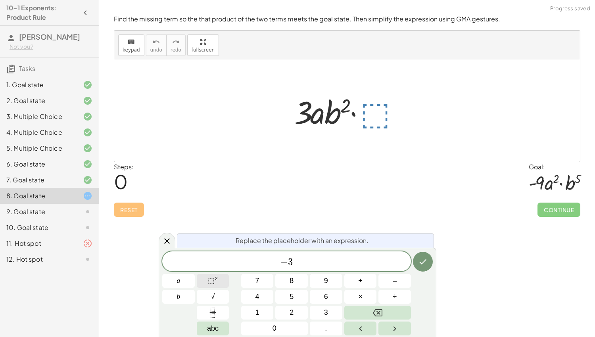
click at [217, 283] on span "⬚ 2" at bounding box center [213, 281] width 10 height 11
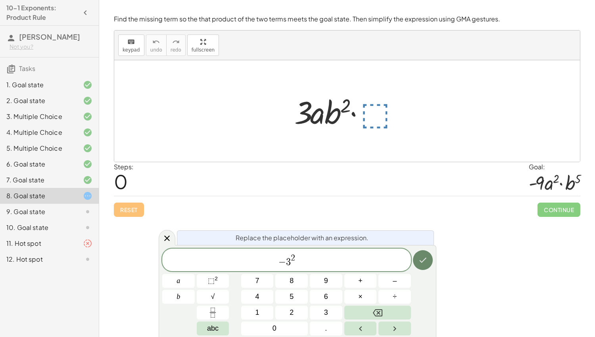
click at [420, 265] on button "Done" at bounding box center [423, 260] width 20 height 20
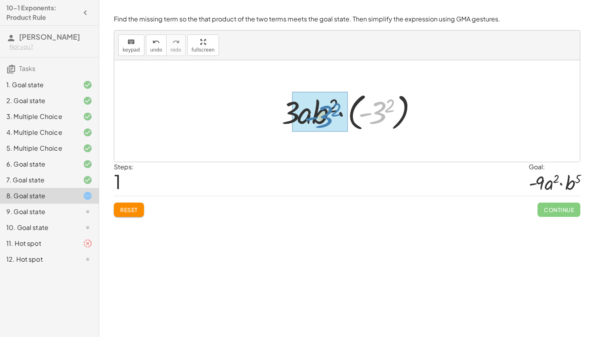
drag, startPoint x: 372, startPoint y: 112, endPoint x: 310, endPoint y: 114, distance: 61.6
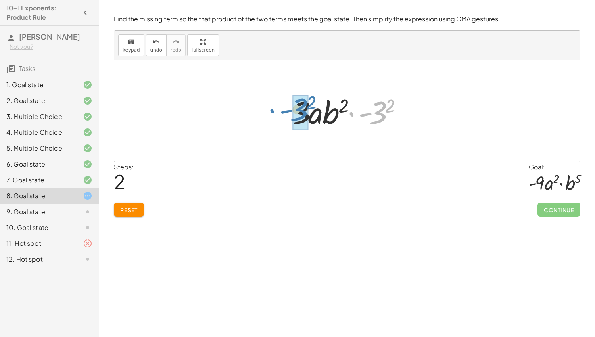
drag, startPoint x: 377, startPoint y: 117, endPoint x: 297, endPoint y: 111, distance: 80.8
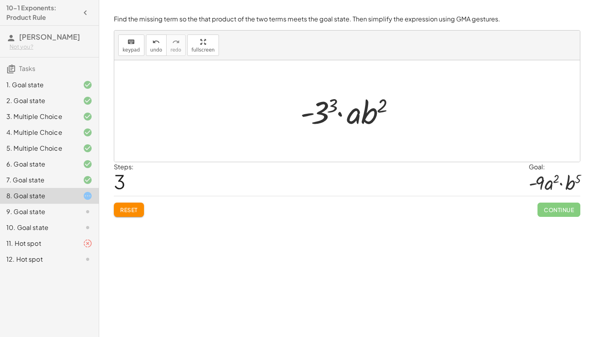
click at [133, 209] on span "Reset" at bounding box center [128, 209] width 17 height 7
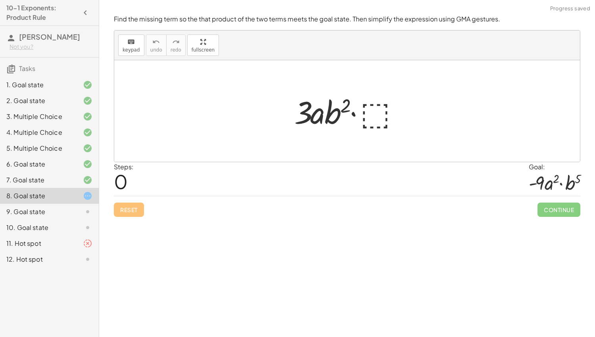
click at [364, 120] on div at bounding box center [350, 111] width 119 height 41
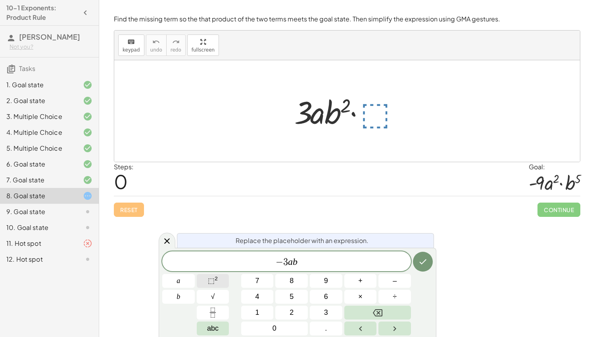
click at [212, 276] on span "⬚ 2" at bounding box center [213, 281] width 10 height 11
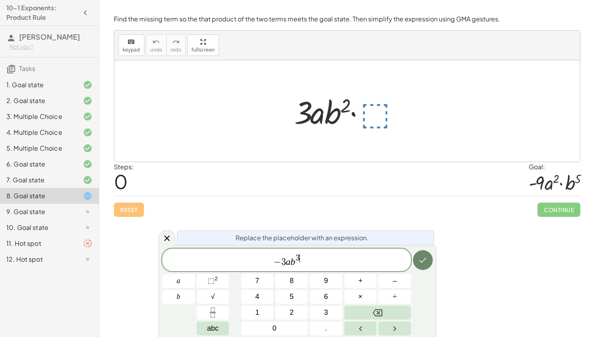
click at [421, 266] on button "Done" at bounding box center [423, 260] width 20 height 20
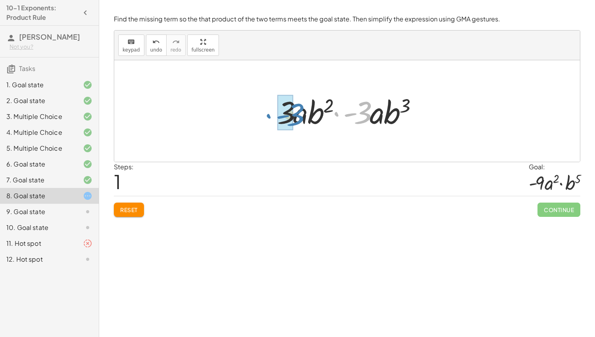
drag, startPoint x: 364, startPoint y: 114, endPoint x: 296, endPoint y: 114, distance: 68.3
click at [296, 114] on div at bounding box center [351, 111] width 154 height 41
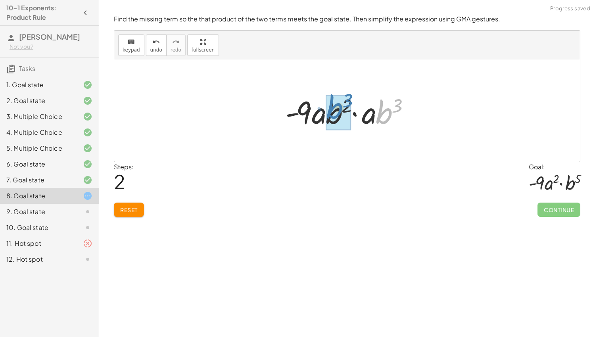
drag, startPoint x: 381, startPoint y: 117, endPoint x: 331, endPoint y: 112, distance: 49.8
click at [356, 108] on div at bounding box center [350, 111] width 139 height 41
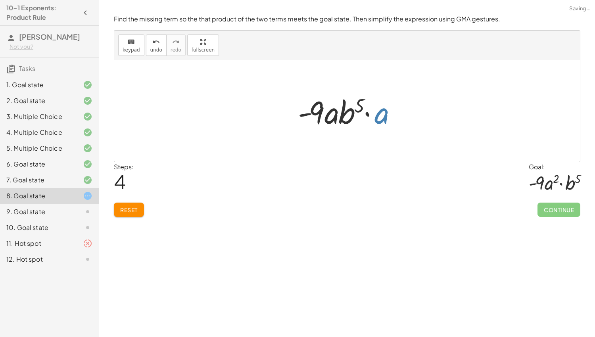
click at [380, 118] on div at bounding box center [350, 111] width 112 height 41
drag, startPoint x: 380, startPoint y: 118, endPoint x: 327, endPoint y: 119, distance: 53.2
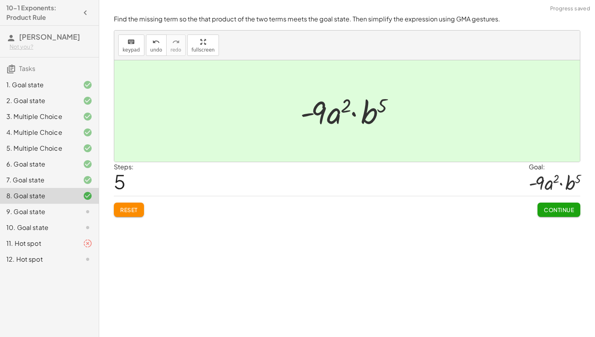
click at [553, 206] on span "Continue" at bounding box center [559, 209] width 30 height 7
